Goal: Task Accomplishment & Management: Manage account settings

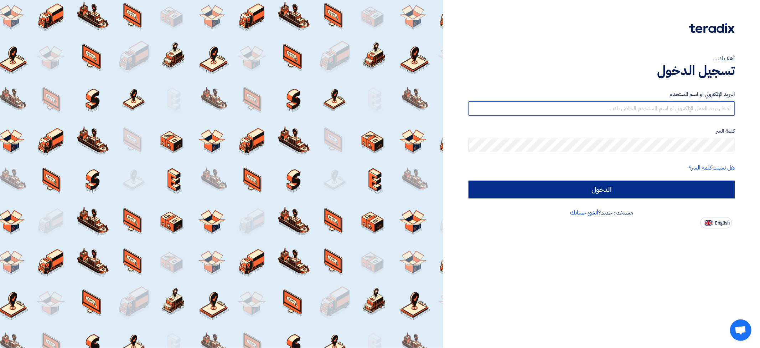
type input "[EMAIL_ADDRESS][DOMAIN_NAME]"
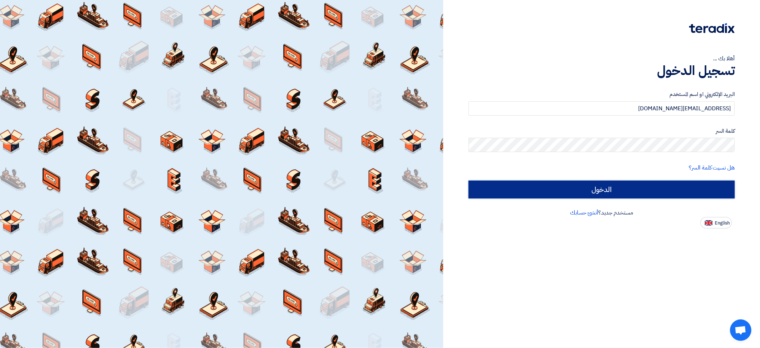
click at [617, 189] on input "الدخول" at bounding box center [602, 189] width 266 height 18
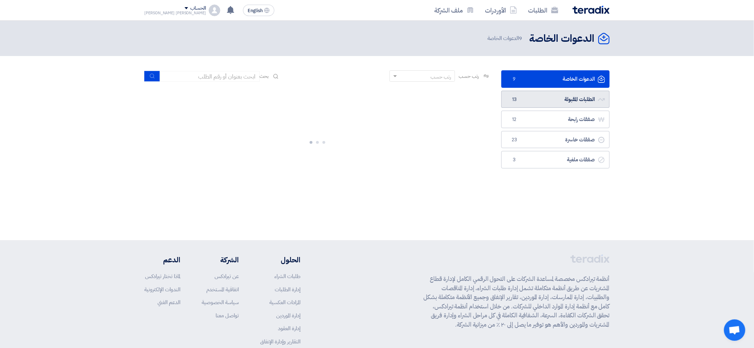
click at [560, 98] on link "الطلبات المقبولة الطلبات المقبولة 13" at bounding box center [556, 99] width 108 height 17
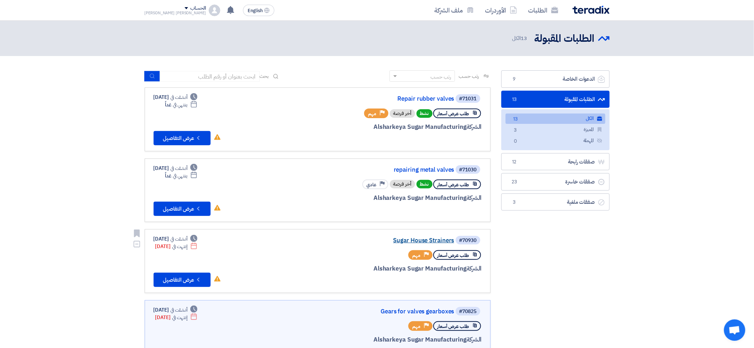
click at [423, 240] on link "Sugar House Strainers" at bounding box center [383, 240] width 143 height 6
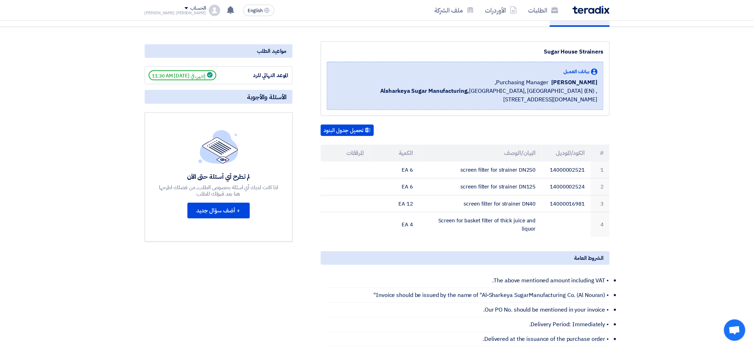
scroll to position [79, 0]
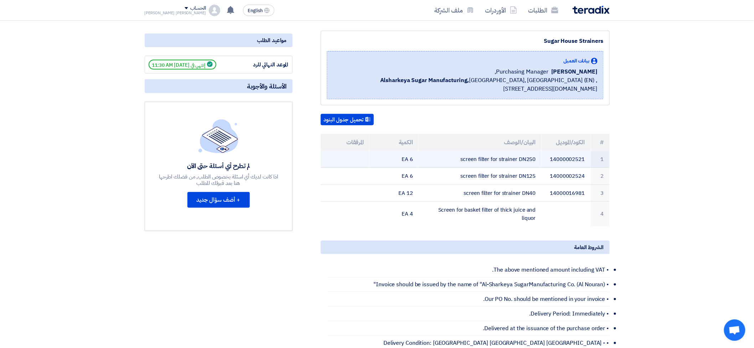
click at [460, 159] on td "screen filter for strainer DN250" at bounding box center [480, 159] width 123 height 17
drag, startPoint x: 461, startPoint y: 158, endPoint x: 535, endPoint y: 158, distance: 73.4
click at [535, 158] on td "screen filter for strainer DN250" at bounding box center [480, 159] width 123 height 17
copy td "screen filter for strainer DN250"
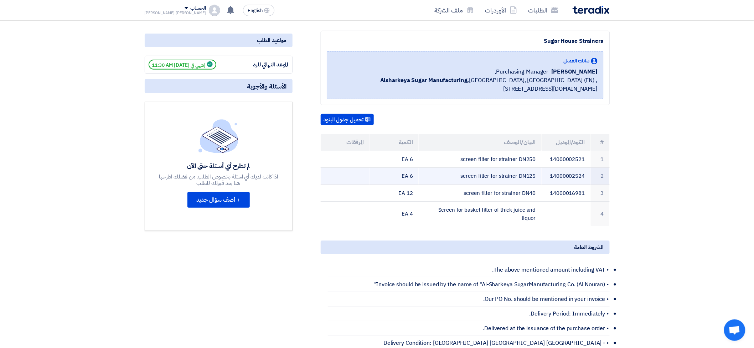
drag, startPoint x: 462, startPoint y: 173, endPoint x: 541, endPoint y: 174, distance: 79.5
click at [541, 174] on td "screen filter for strainer DN125" at bounding box center [480, 176] width 123 height 17
copy td "screen filter for strainer DN125"
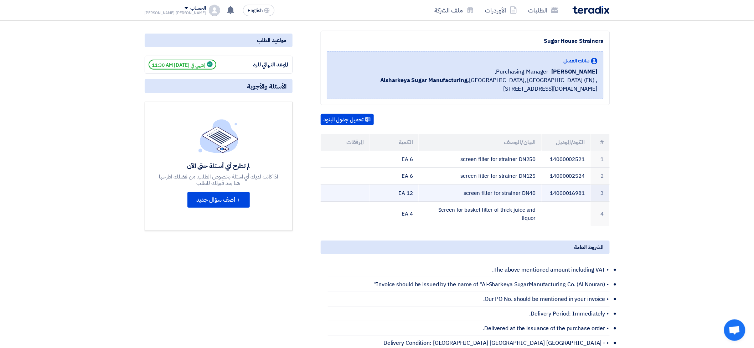
click at [464, 188] on td "screen filter for strainer DN40" at bounding box center [480, 192] width 123 height 17
drag, startPoint x: 465, startPoint y: 189, endPoint x: 535, endPoint y: 192, distance: 70.6
click at [535, 192] on td "screen filter for strainer DN40" at bounding box center [480, 192] width 123 height 17
copy td "screen filter for strainer DN40"
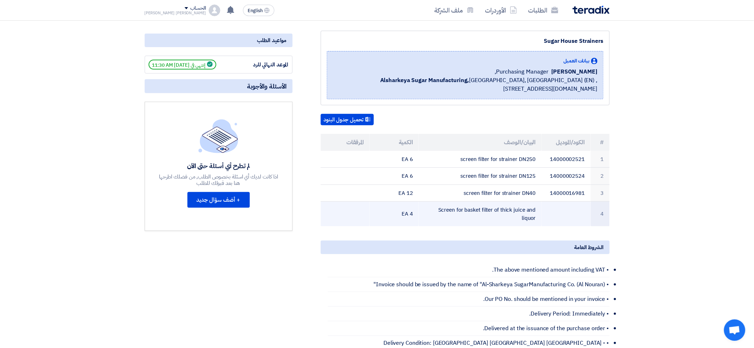
drag, startPoint x: 425, startPoint y: 208, endPoint x: 536, endPoint y: 211, distance: 110.5
click at [536, 211] on td "Screen for basket filter of thick juice and liquor" at bounding box center [480, 213] width 123 height 25
copy td "Screen for basket filter of thick juice and liquor"
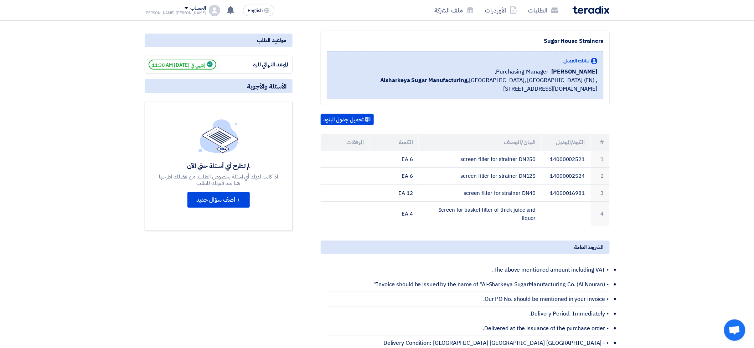
scroll to position [0, 0]
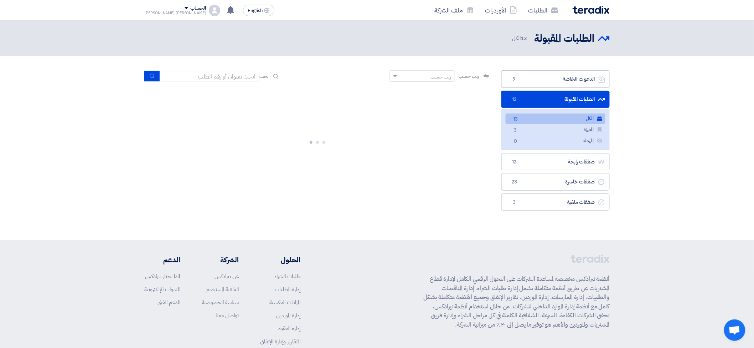
click at [559, 102] on link "الطلبات المقبولة الطلبات المقبولة 13" at bounding box center [556, 99] width 108 height 17
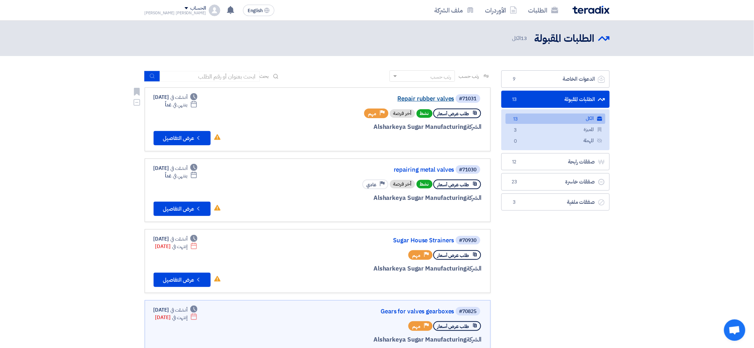
click at [409, 99] on link "Repair rubber valves" at bounding box center [383, 99] width 143 height 6
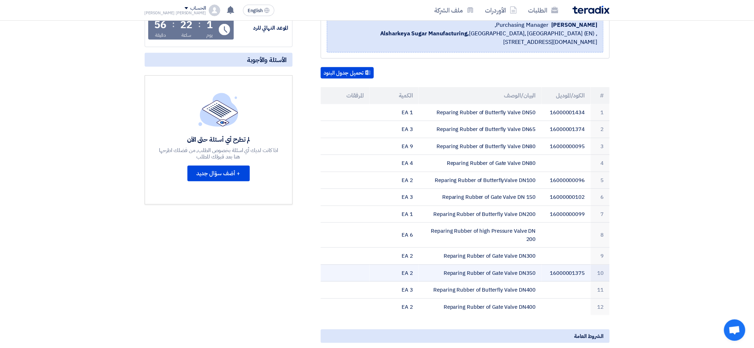
scroll to position [158, 0]
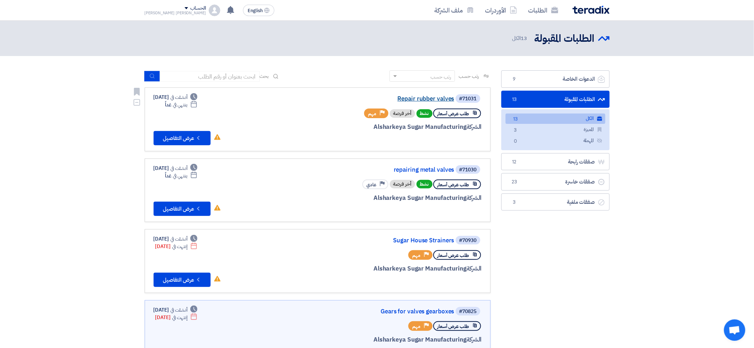
click at [421, 96] on link "Repair rubber valves" at bounding box center [383, 99] width 143 height 6
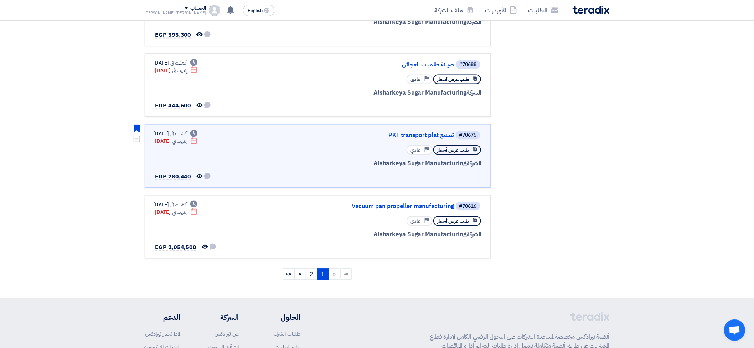
scroll to position [554, 0]
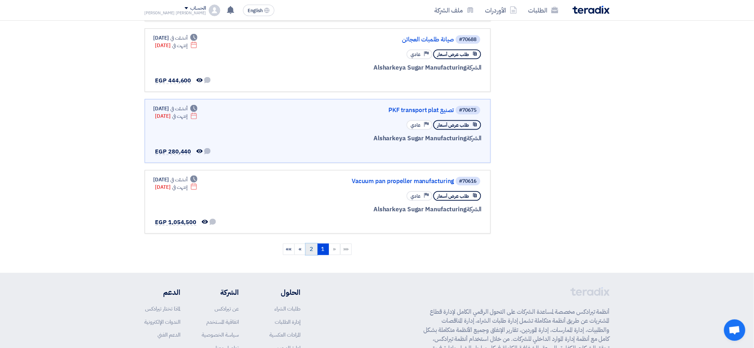
click at [309, 243] on link "2" at bounding box center [312, 248] width 12 height 11
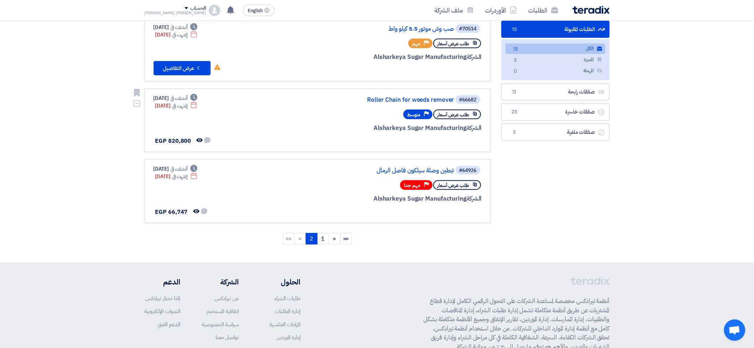
scroll to position [79, 0]
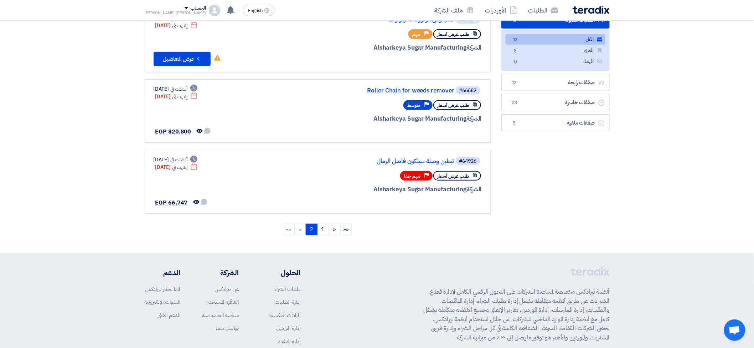
click at [302, 224] on li "»" at bounding box center [300, 229] width 11 height 11
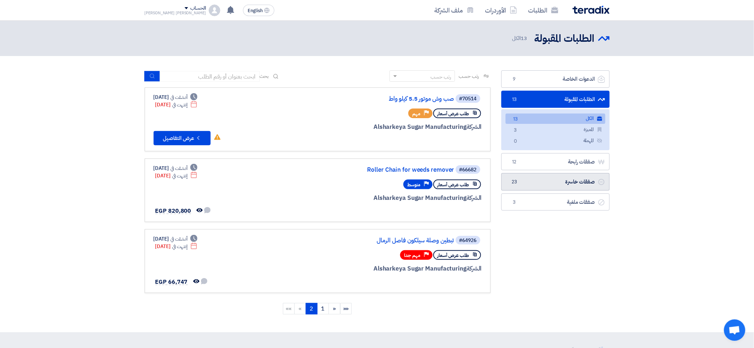
click at [558, 186] on link "صفقات خاسرة صفقات خاسرة 23" at bounding box center [556, 181] width 108 height 17
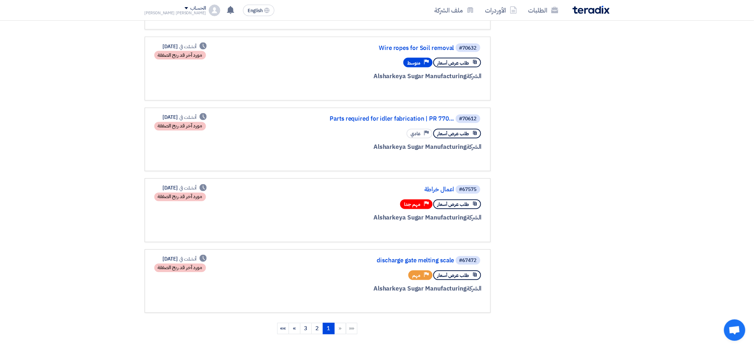
scroll to position [515, 0]
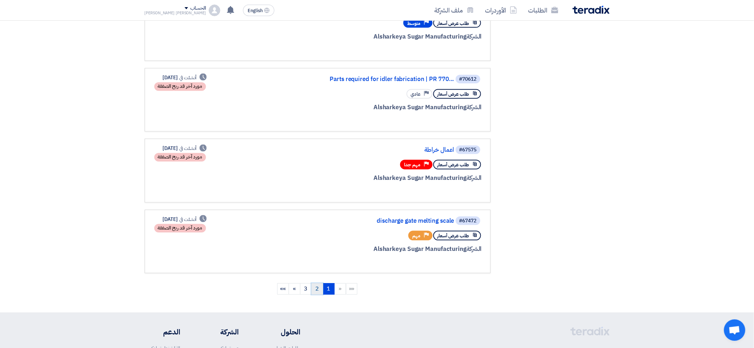
click at [316, 283] on link "2" at bounding box center [318, 288] width 12 height 11
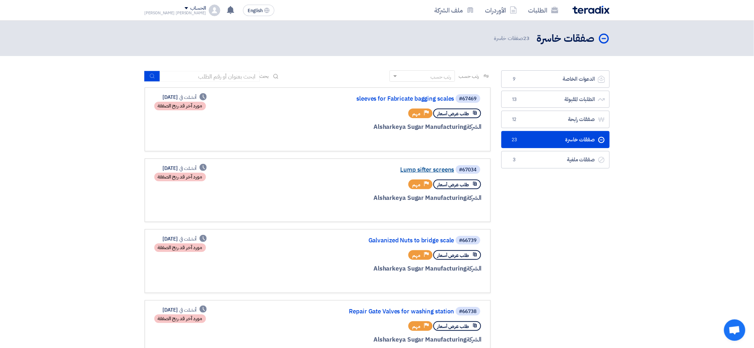
click at [401, 168] on link "Lump sifter screens" at bounding box center [383, 169] width 143 height 6
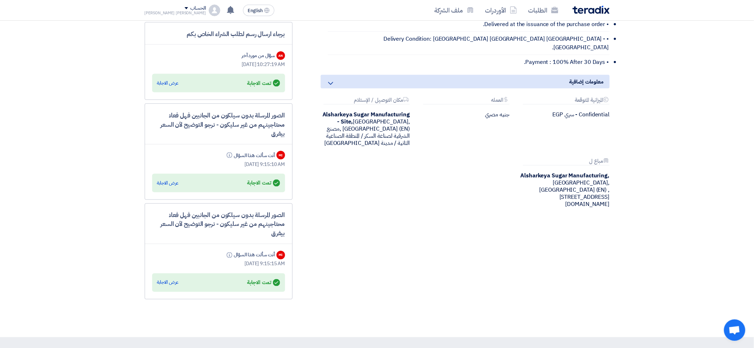
scroll to position [356, 0]
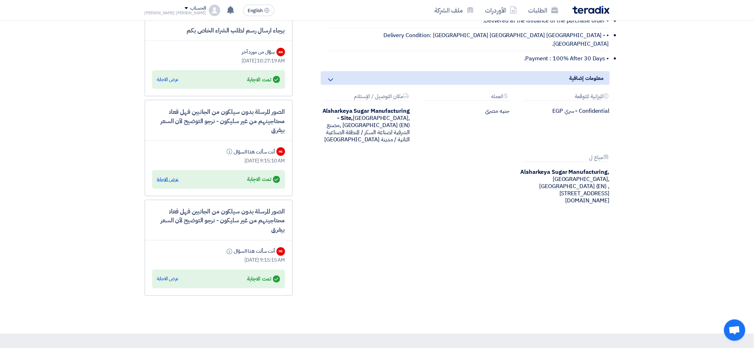
click at [174, 178] on div "عرض الاجابة" at bounding box center [168, 179] width 22 height 7
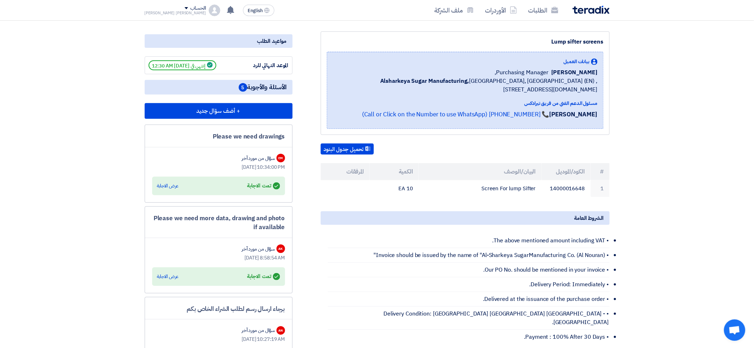
scroll to position [0, 0]
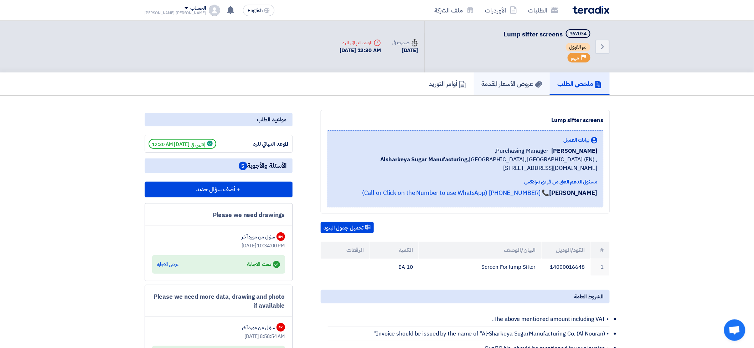
click at [519, 86] on h5 "عروض الأسعار المقدمة" at bounding box center [512, 83] width 60 height 8
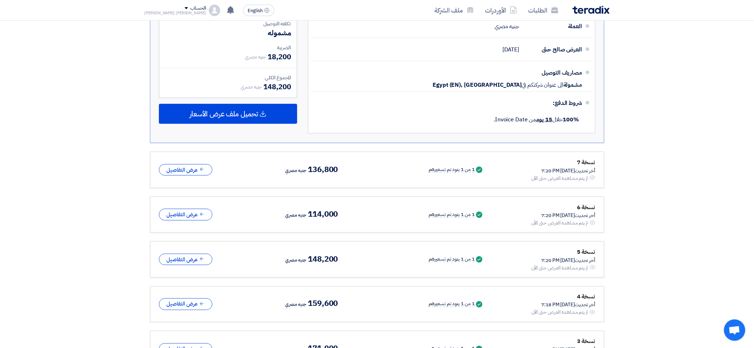
scroll to position [277, 0]
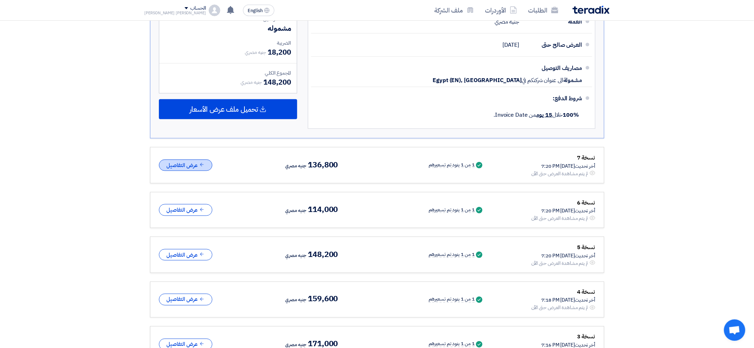
click at [176, 165] on button "عرض التفاصيل" at bounding box center [185, 165] width 53 height 12
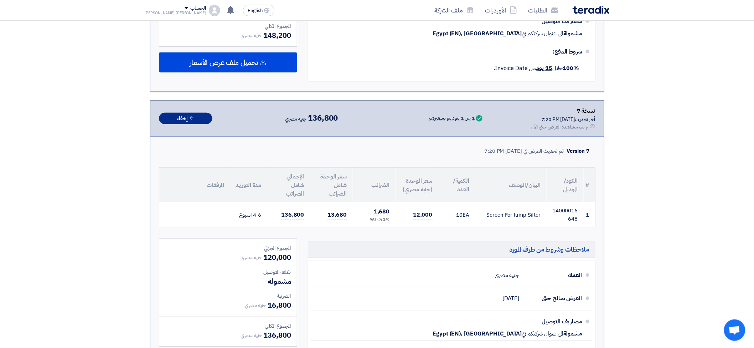
scroll to position [356, 0]
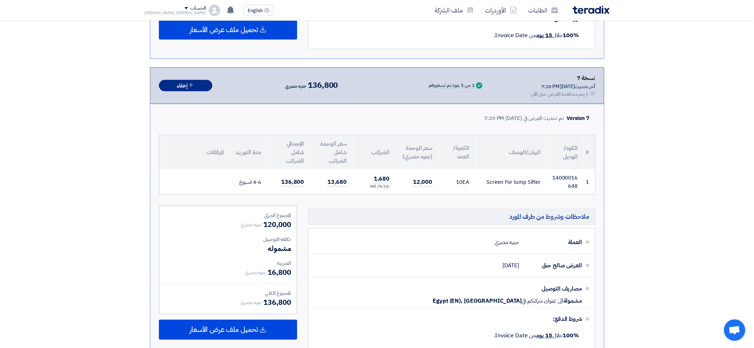
click at [191, 86] on icon at bounding box center [191, 84] width 5 height 5
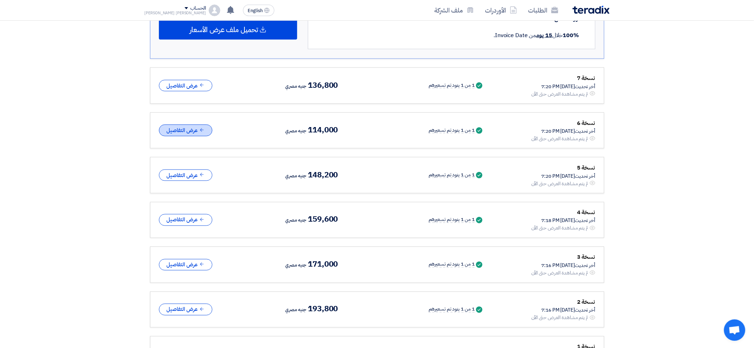
click at [195, 130] on button "عرض التفاصيل" at bounding box center [185, 130] width 53 height 12
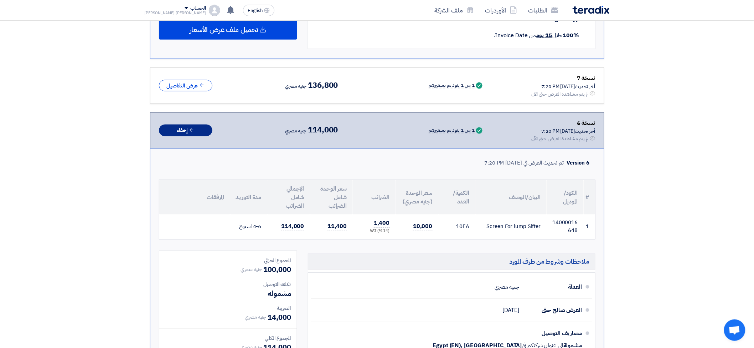
click at [188, 128] on button "إخفاء" at bounding box center [185, 130] width 53 height 12
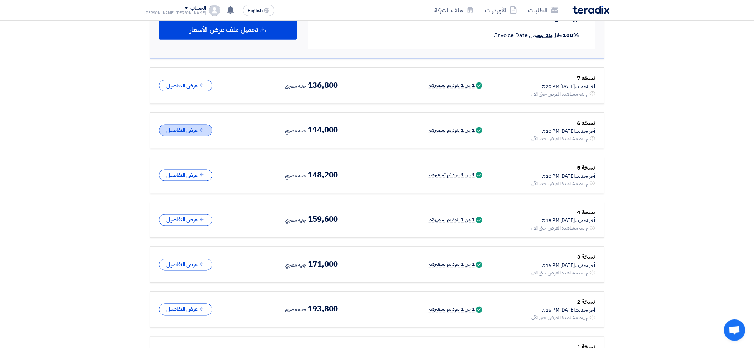
click at [191, 132] on button "عرض التفاصيل" at bounding box center [185, 130] width 53 height 12
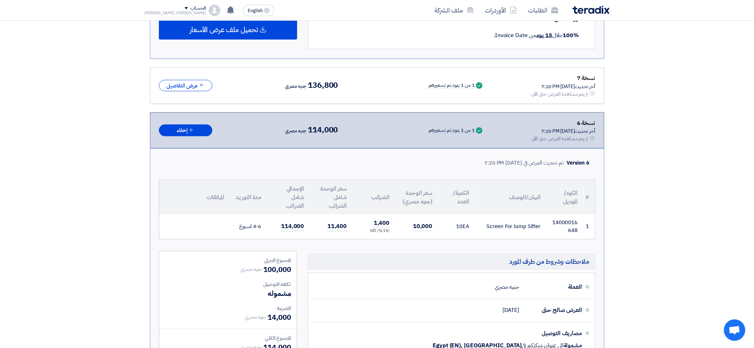
click at [499, 226] on div "Screen For lump Sifter" at bounding box center [511, 226] width 60 height 8
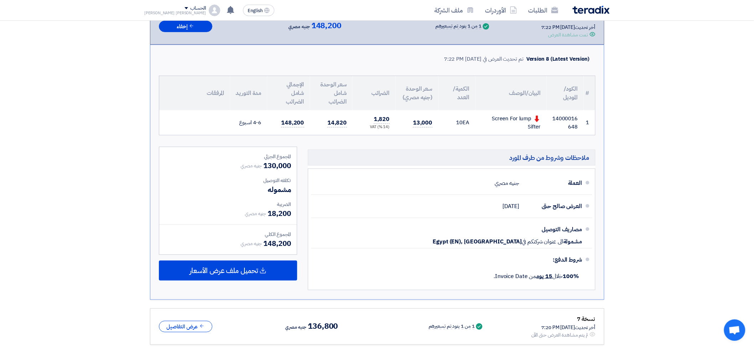
scroll to position [0, 0]
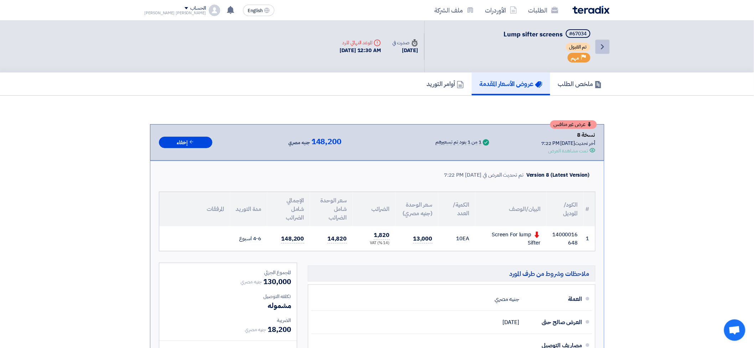
click at [596, 49] on link "Back" at bounding box center [603, 47] width 14 height 14
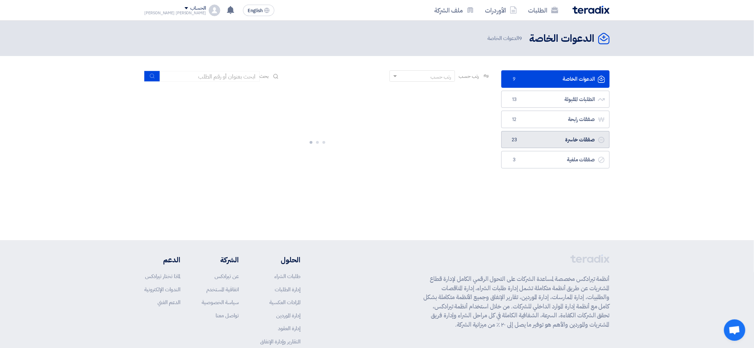
click at [551, 143] on link "صفقات خاسرة صفقات خاسرة 23" at bounding box center [556, 139] width 108 height 17
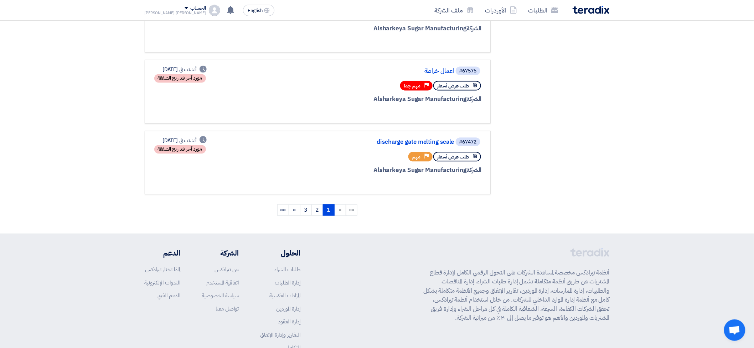
scroll to position [631, 0]
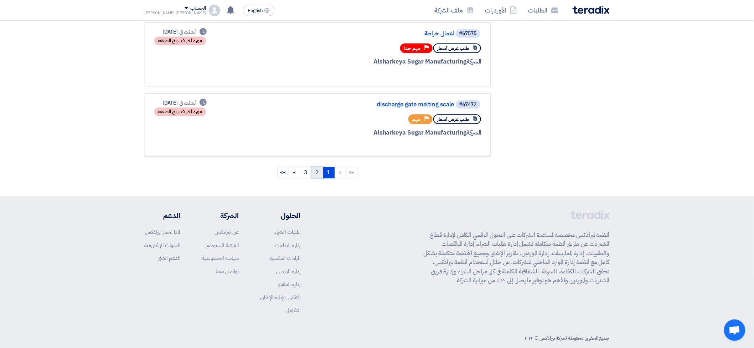
click at [317, 166] on link "2" at bounding box center [318, 171] width 12 height 11
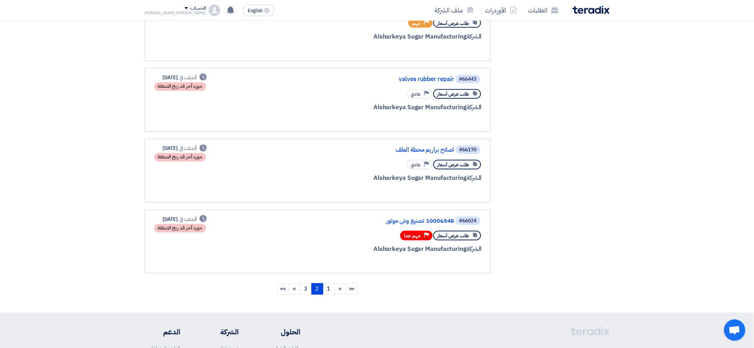
scroll to position [554, 0]
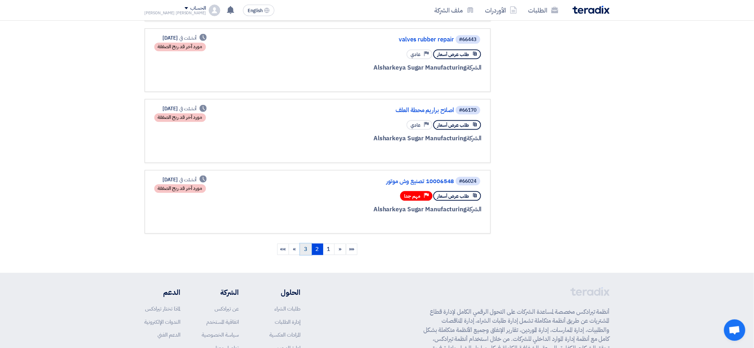
click at [305, 243] on link "3" at bounding box center [306, 248] width 12 height 11
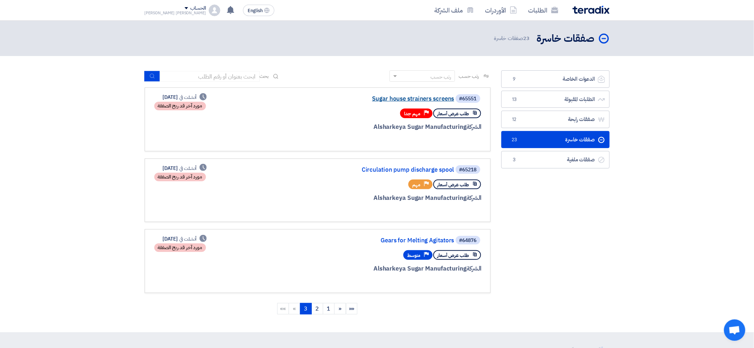
click at [413, 99] on link "Sugar house strainers screens" at bounding box center [383, 99] width 143 height 6
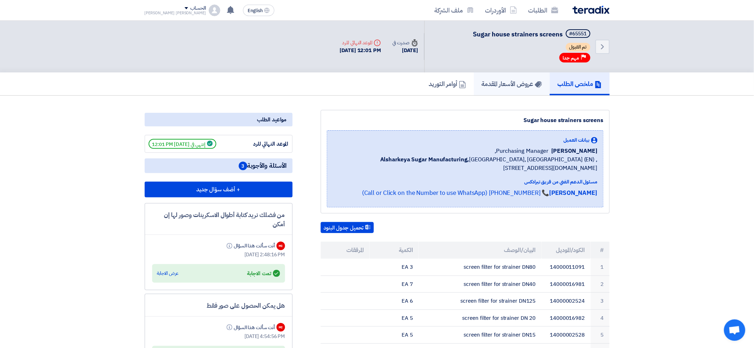
click at [503, 85] on h5 "عروض الأسعار المقدمة" at bounding box center [512, 83] width 60 height 8
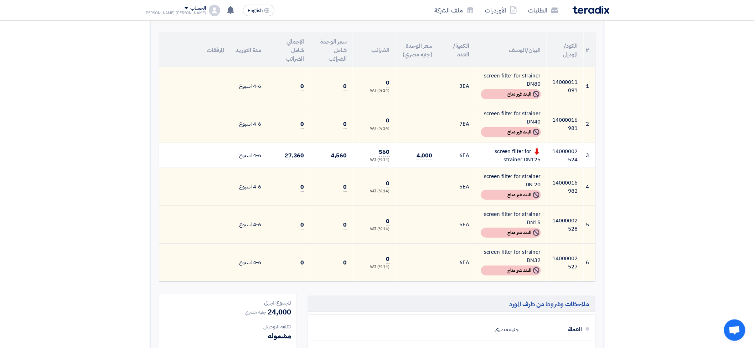
scroll to position [158, 0]
